Goal: Find specific page/section: Find specific page/section

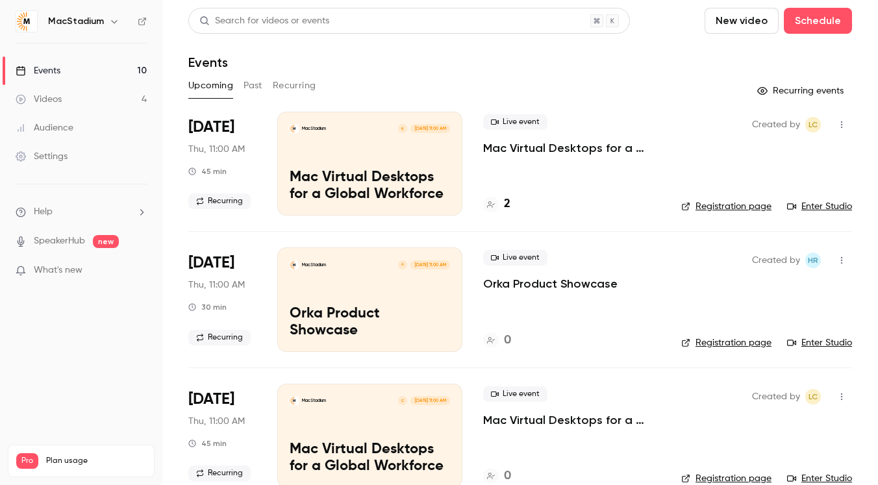
click at [496, 199] on div at bounding box center [491, 205] width 16 height 16
